Goal: Navigation & Orientation: Find specific page/section

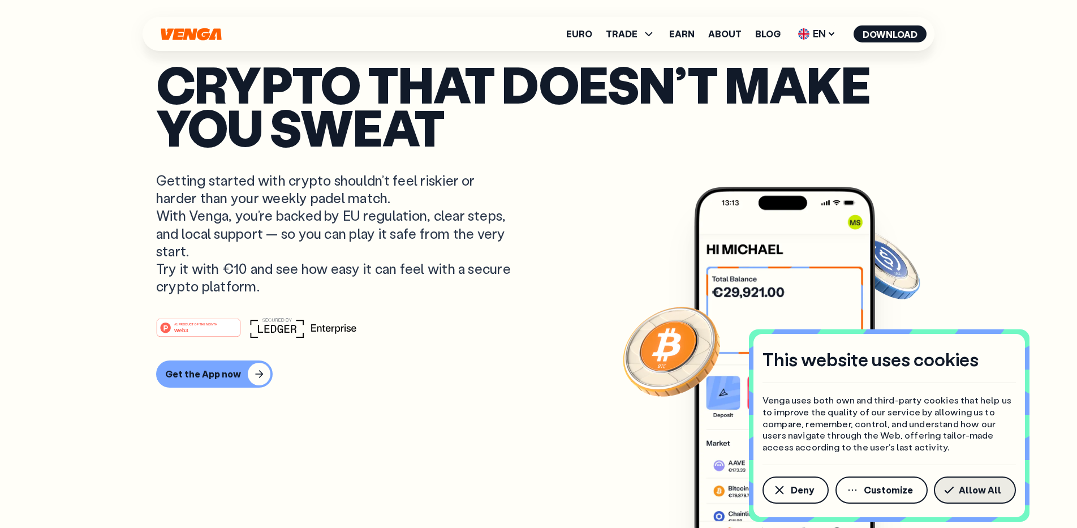
click at [981, 487] on span "Allow All" at bounding box center [979, 489] width 42 height 9
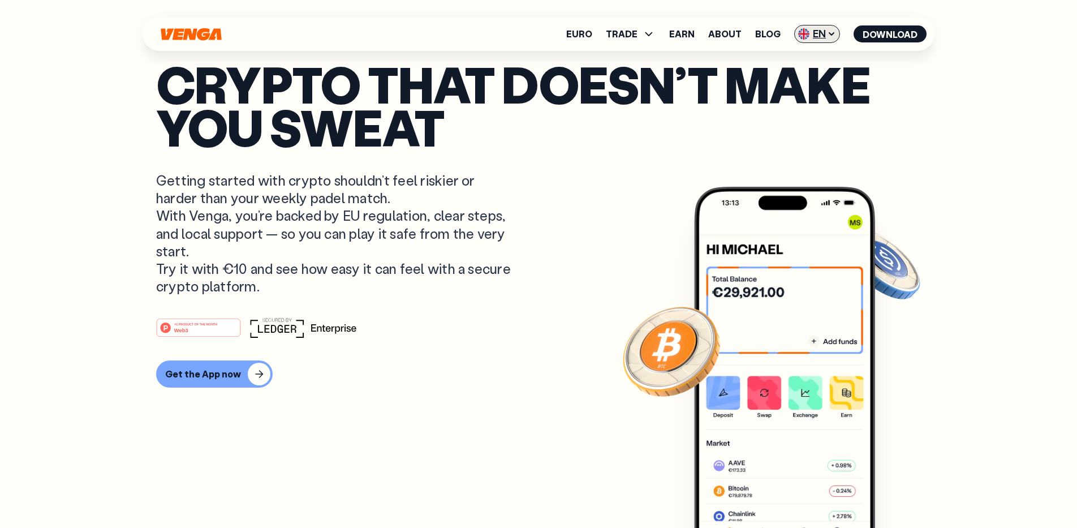
click at [819, 36] on span "EN" at bounding box center [817, 34] width 46 height 18
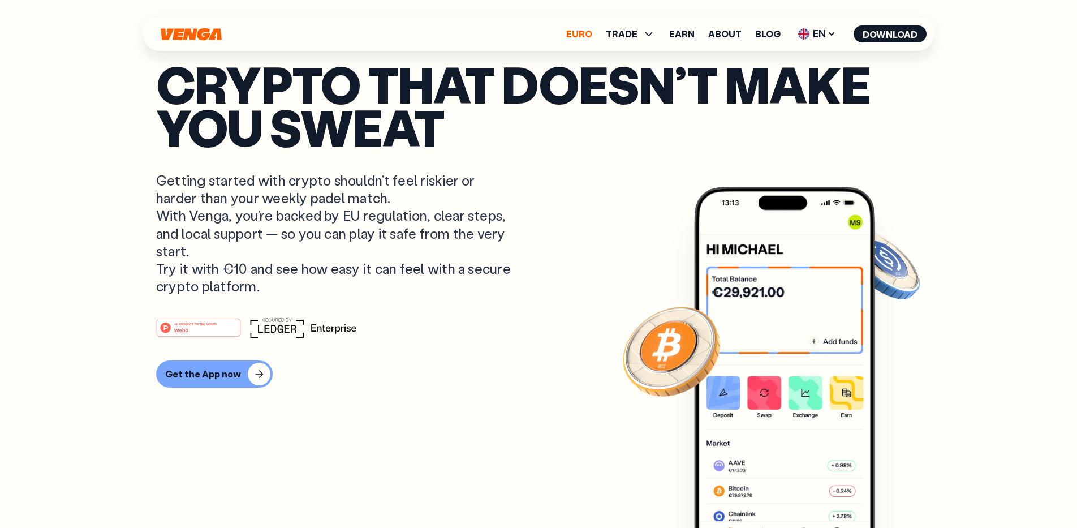
click at [586, 36] on link "Euro" at bounding box center [579, 33] width 26 height 9
